Goal: Task Accomplishment & Management: Use online tool/utility

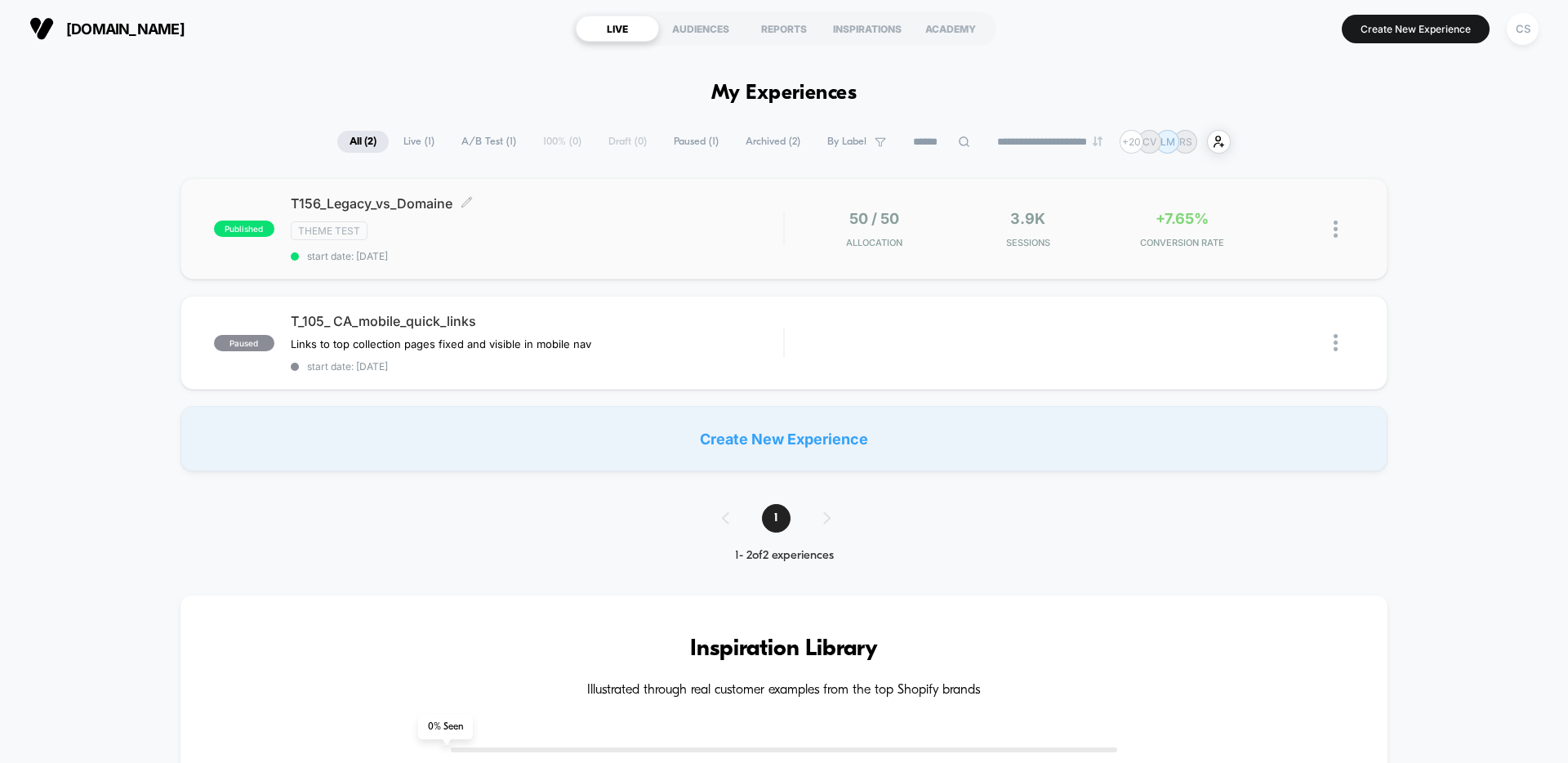
click at [602, 210] on span "T156_Legacy_vs_Domaine Click to edit experience details" at bounding box center [537, 203] width 492 height 16
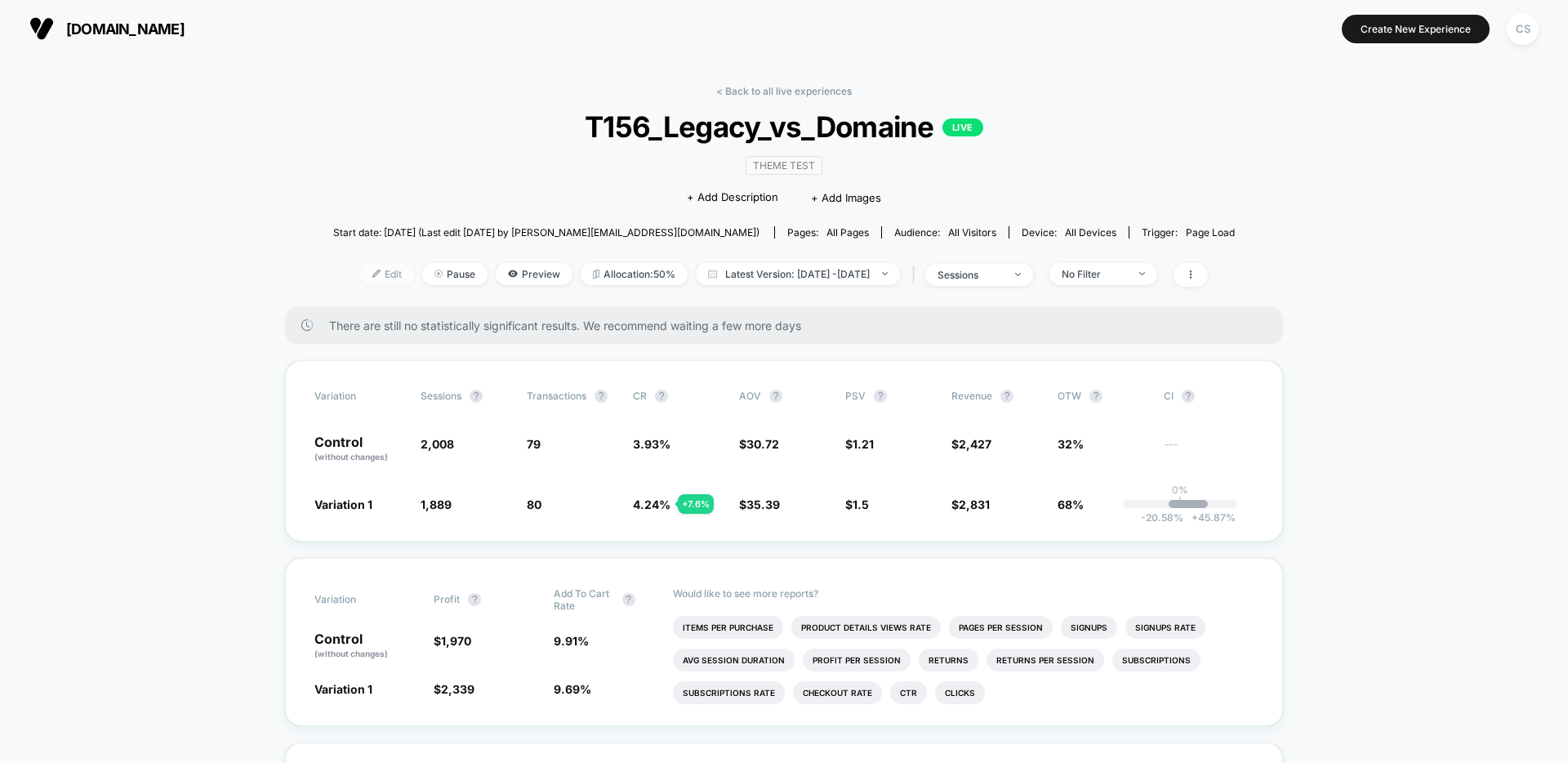
click at [360, 281] on span "Edit" at bounding box center [387, 274] width 54 height 22
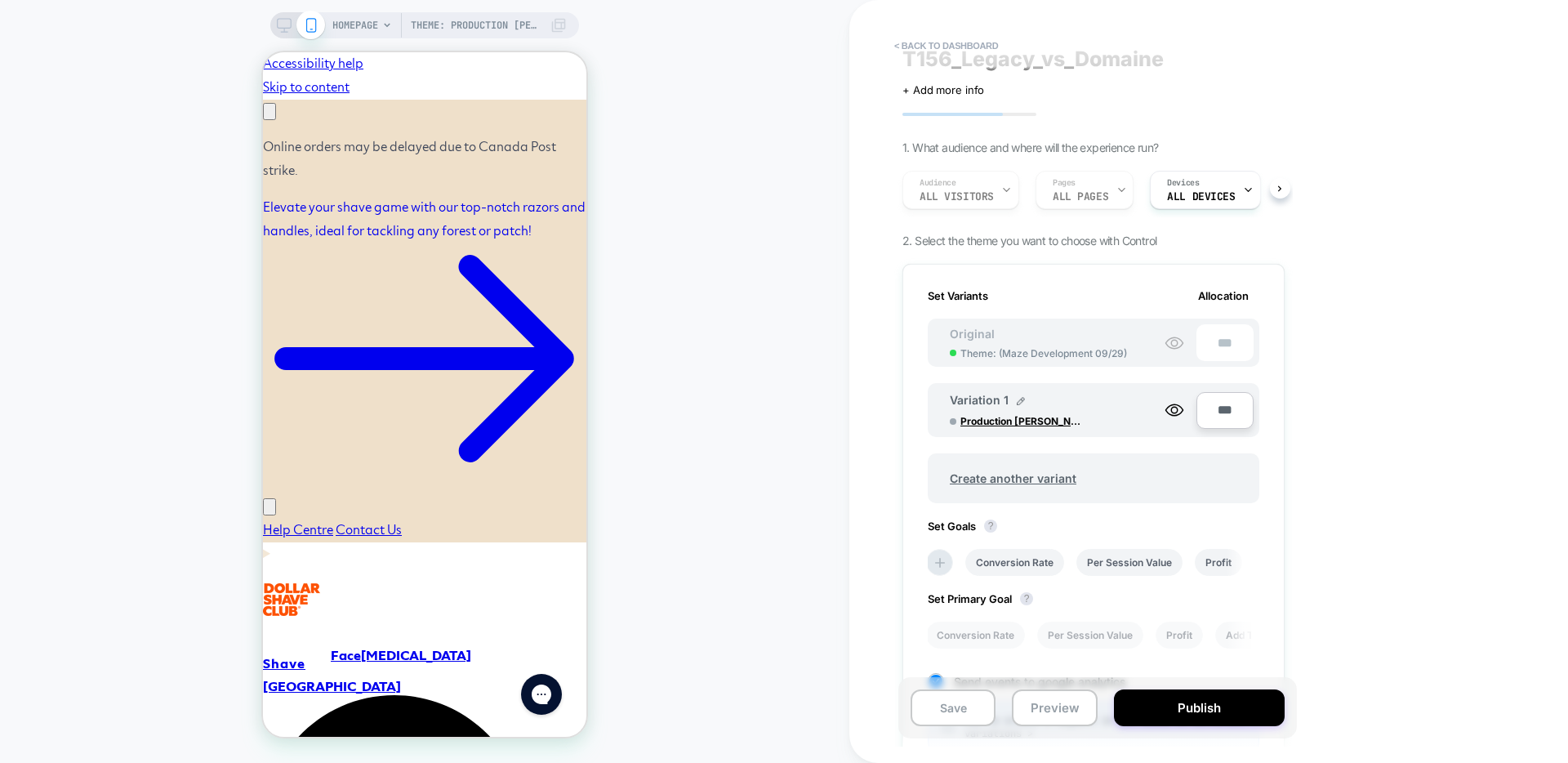
scroll to position [31, 0]
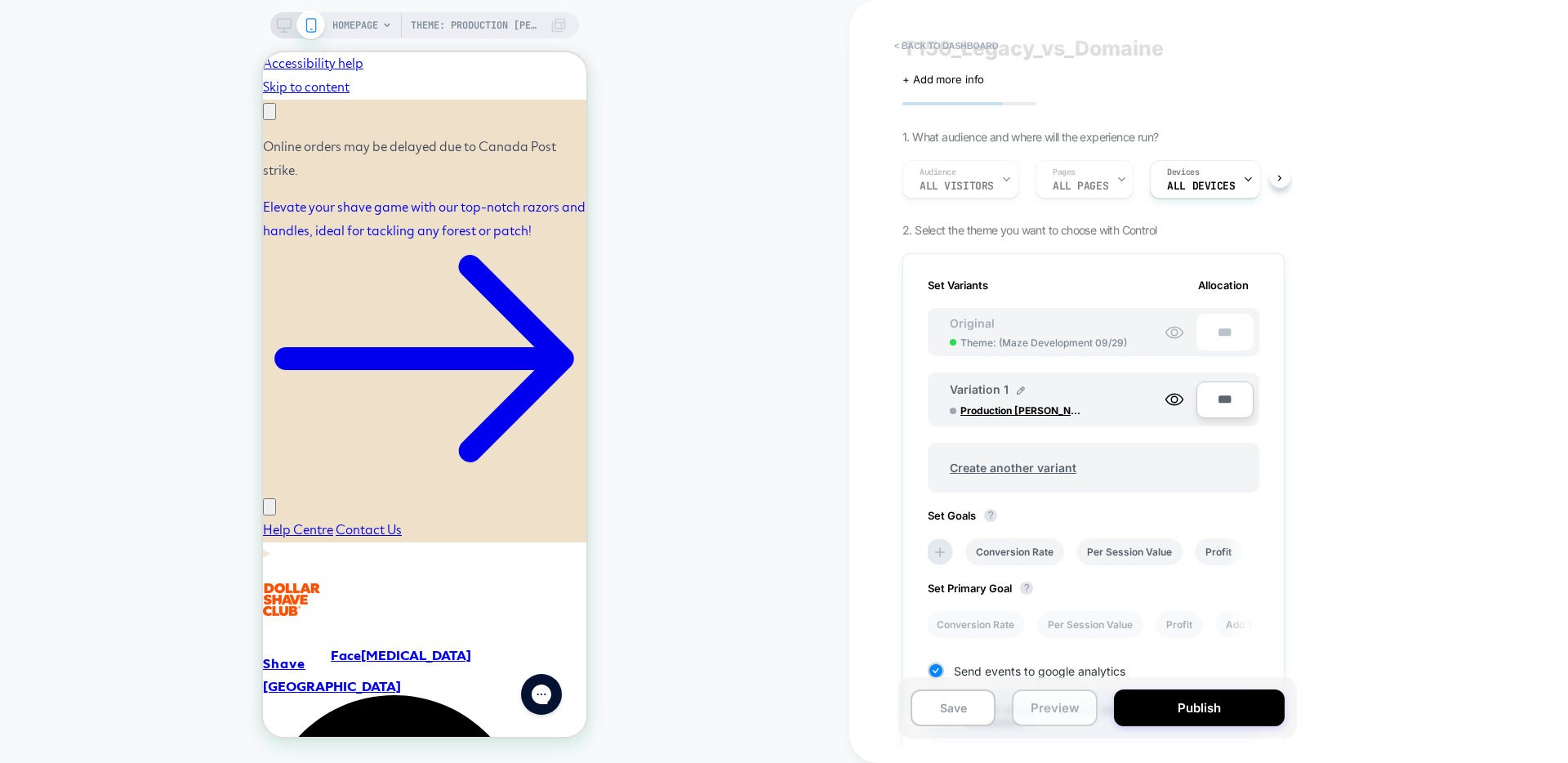
click at [1062, 706] on button "Preview" at bounding box center [1054, 707] width 85 height 37
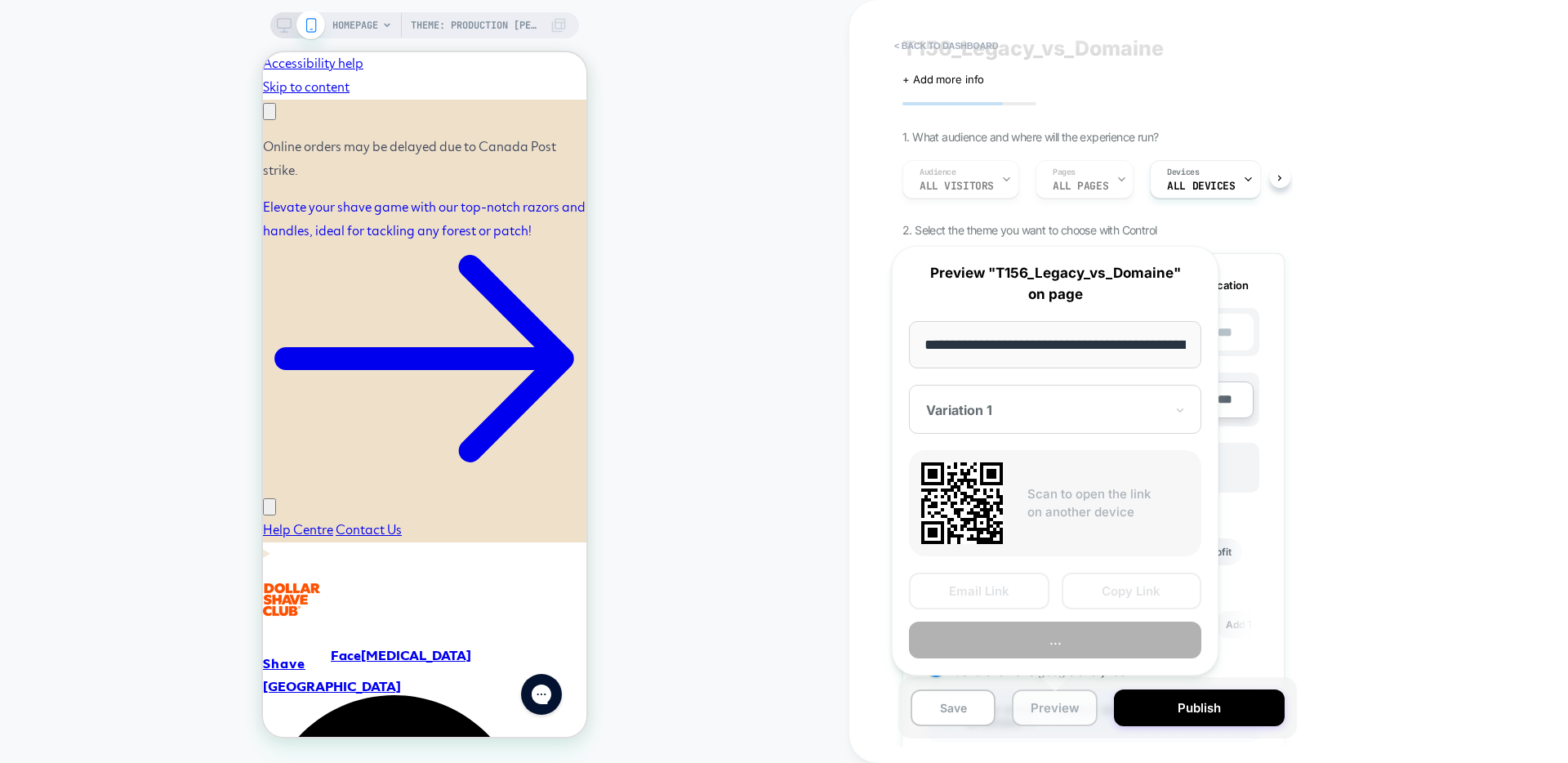
scroll to position [0, 174]
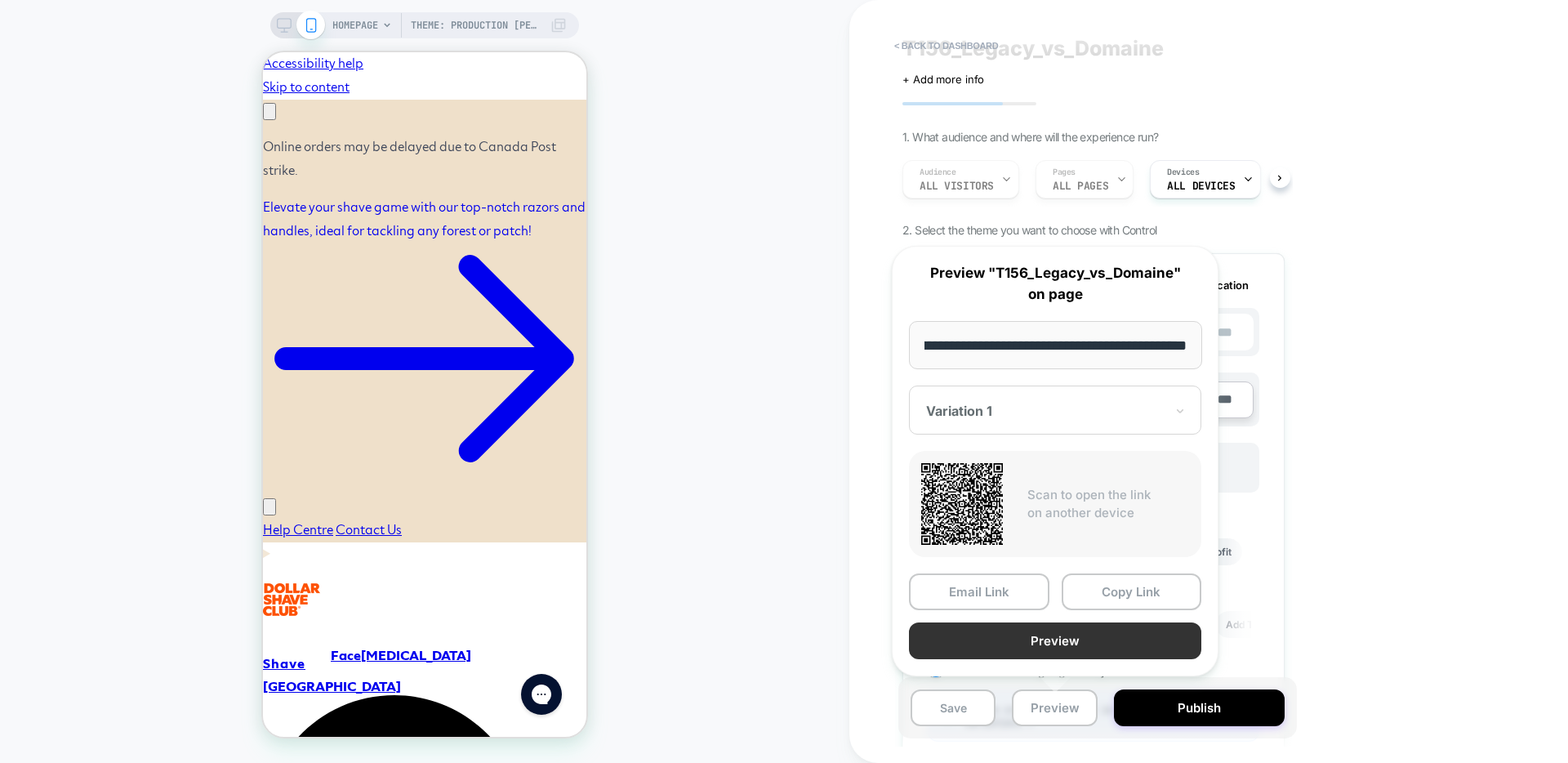
click at [1059, 647] on button "Preview" at bounding box center [1055, 640] width 293 height 37
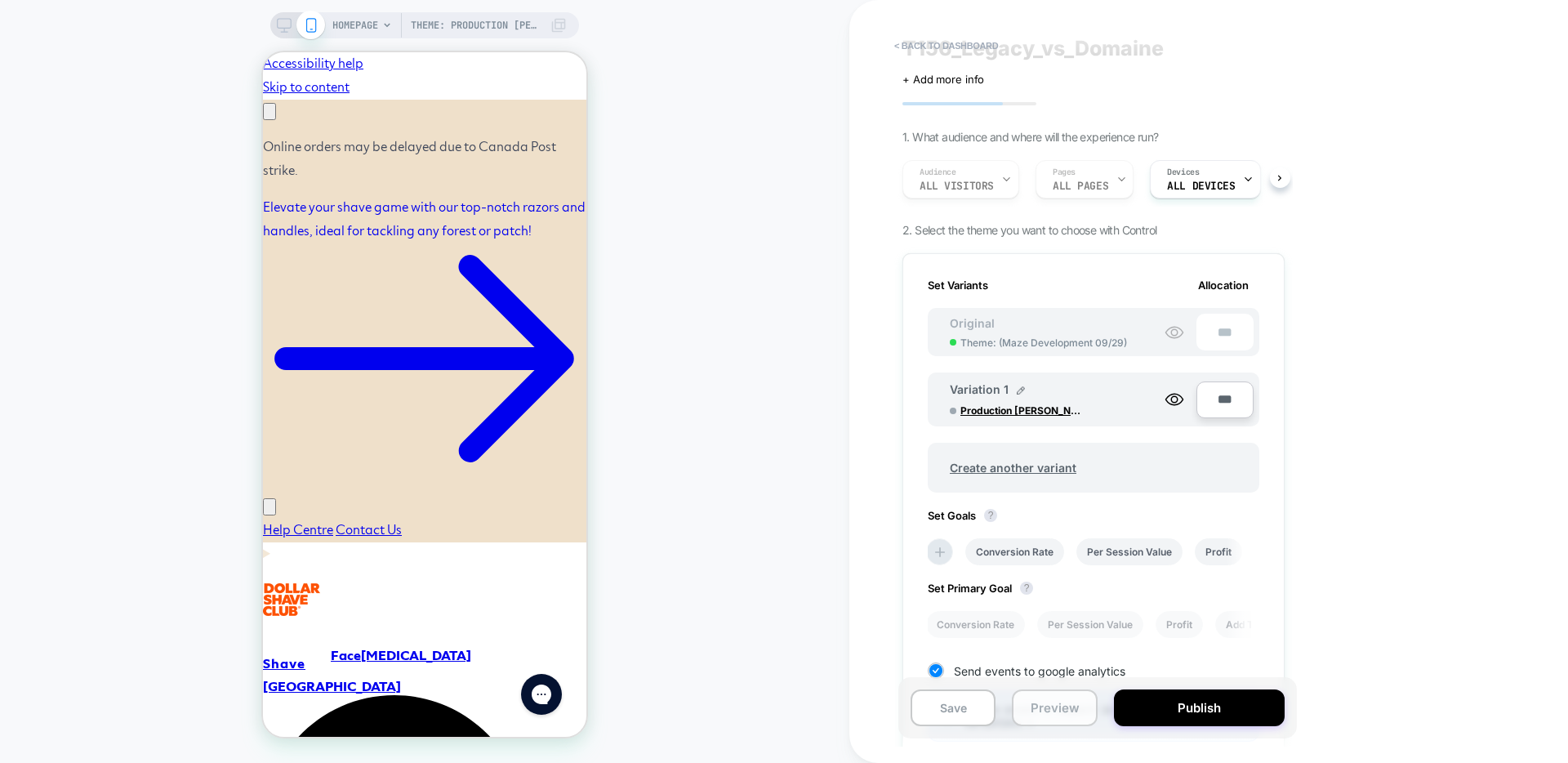
scroll to position [0, 0]
click at [1053, 717] on button "Preview" at bounding box center [1054, 707] width 85 height 37
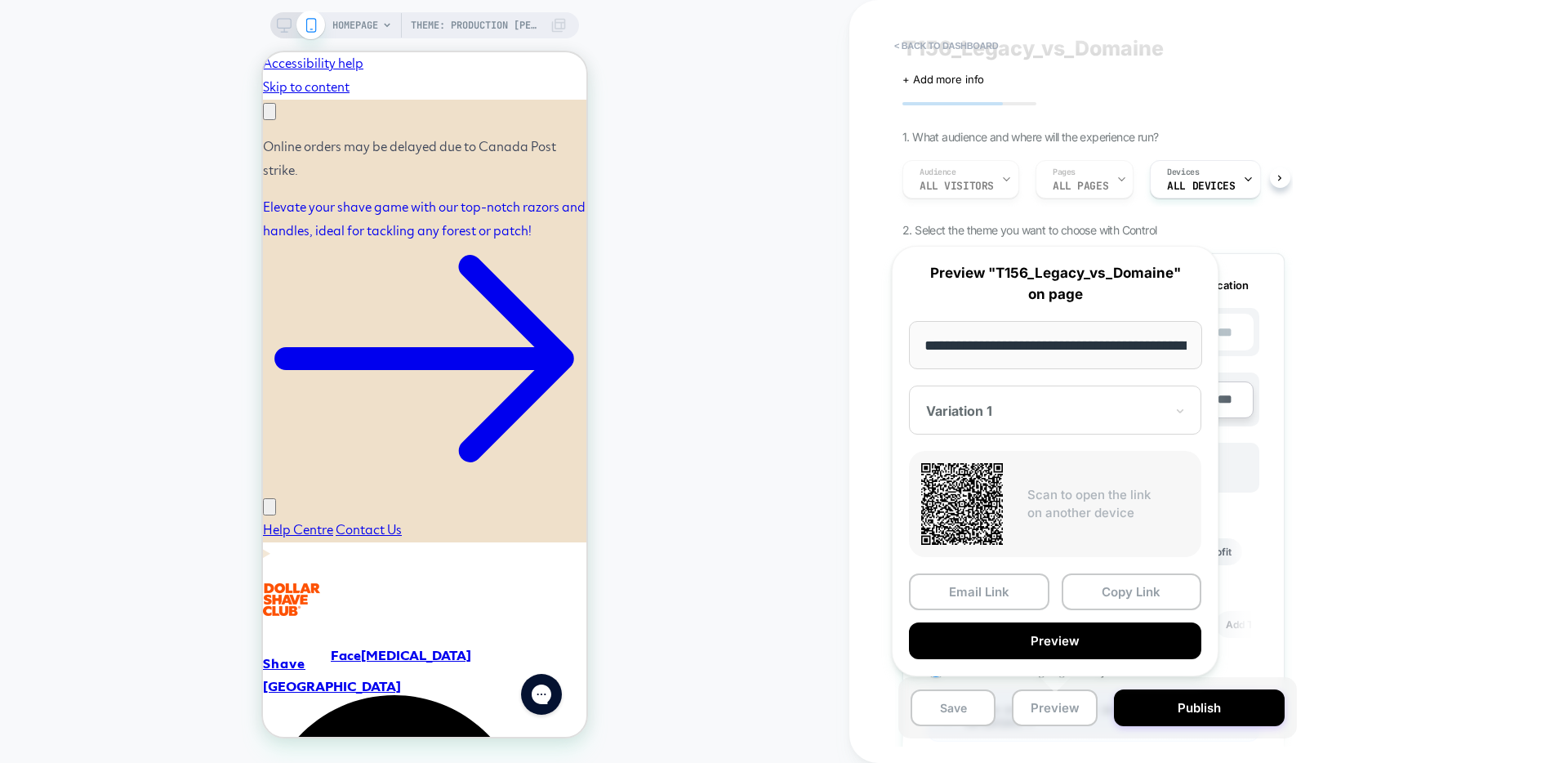
click at [1112, 416] on div at bounding box center [1045, 411] width 238 height 16
click at [1033, 494] on div "CONTROL" at bounding box center [1055, 496] width 276 height 30
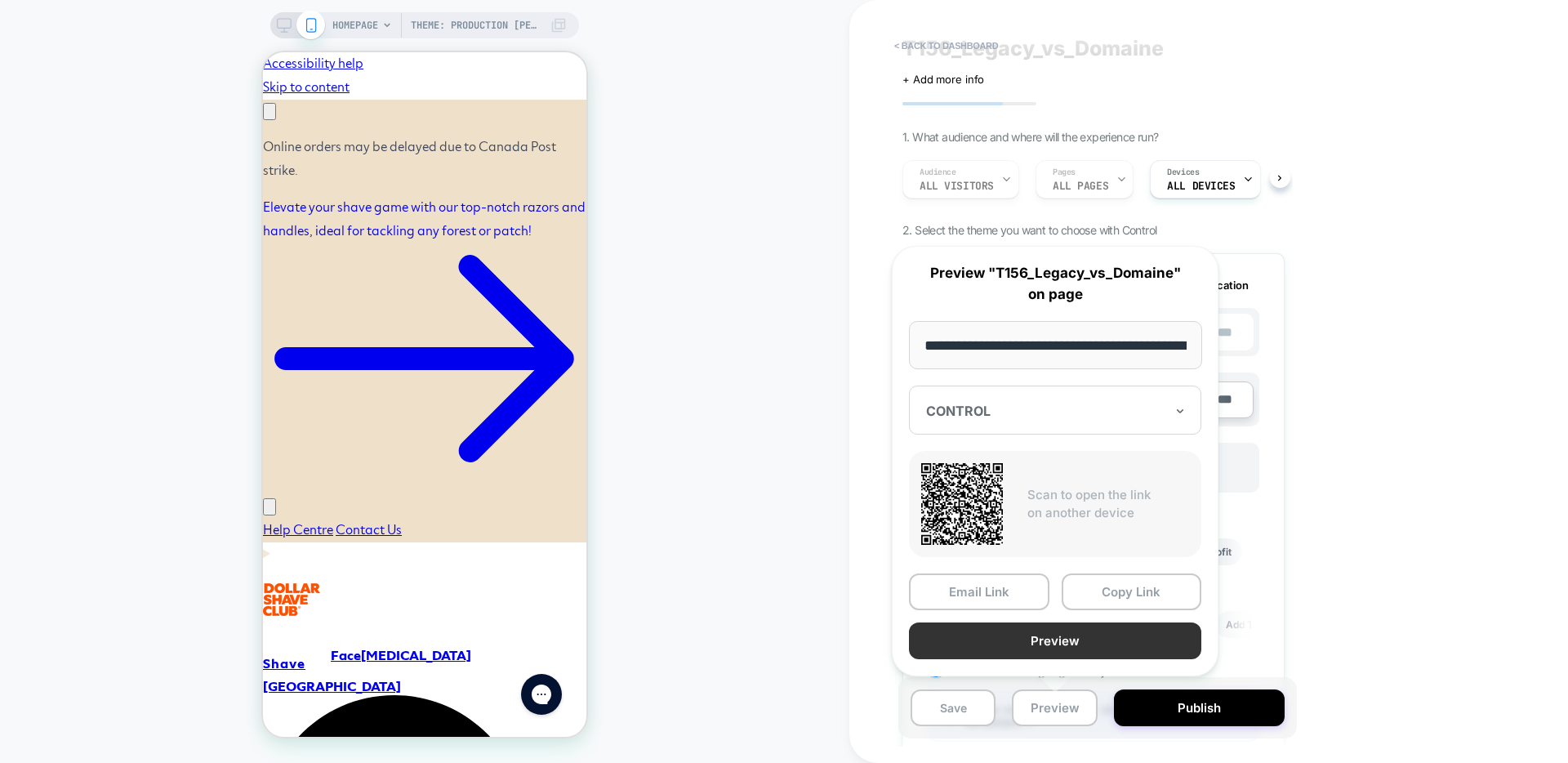
click at [1052, 649] on button "Preview" at bounding box center [1055, 640] width 293 height 37
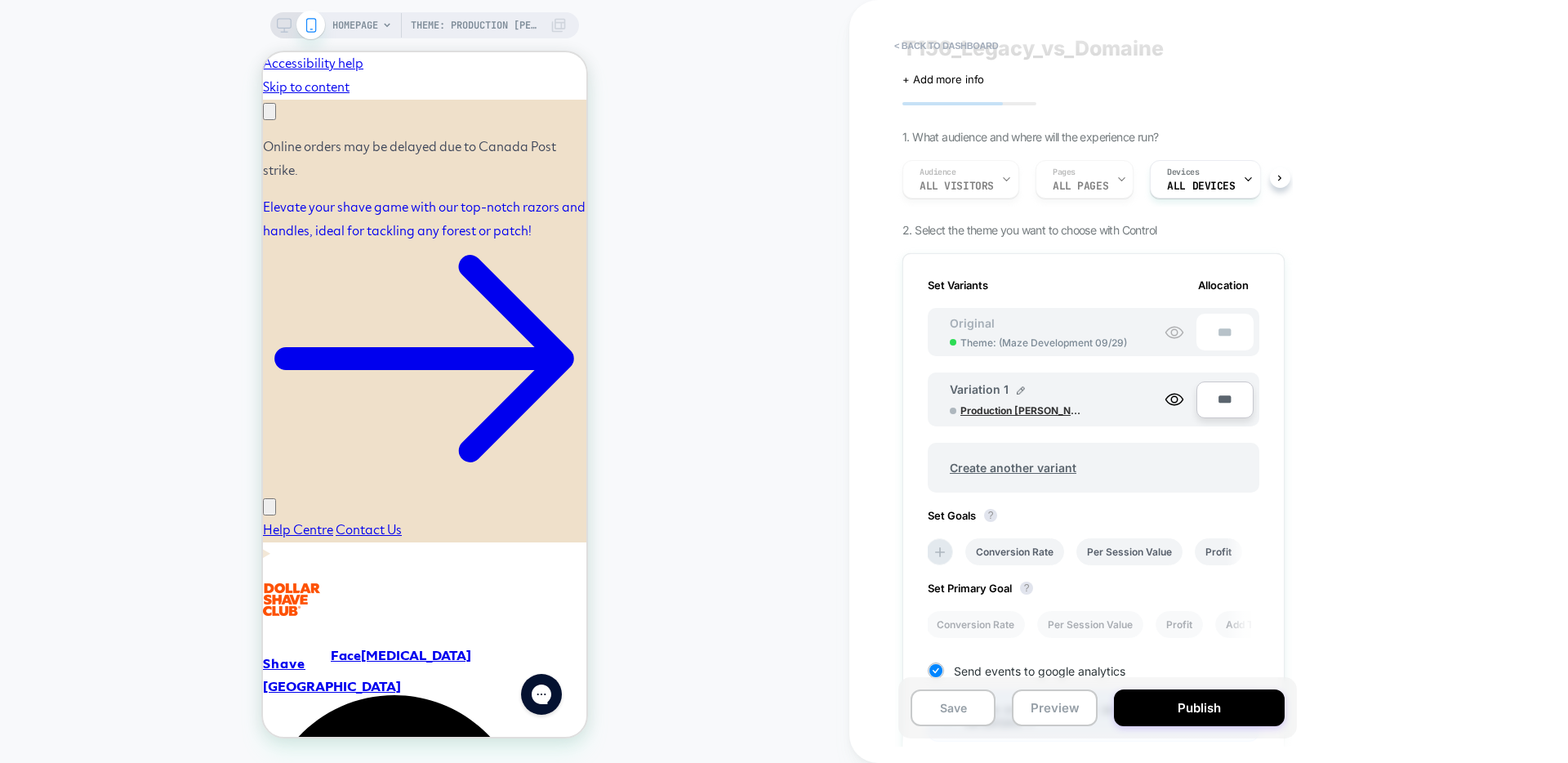
scroll to position [0, 253]
